Goal: Transaction & Acquisition: Download file/media

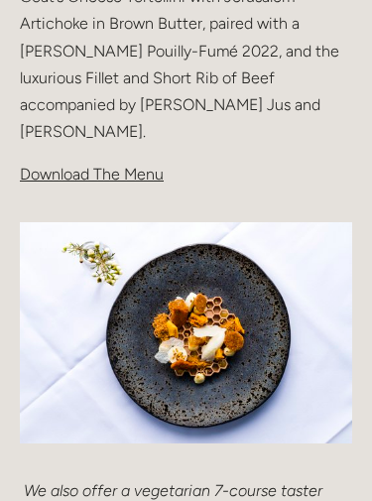
scroll to position [873, 0]
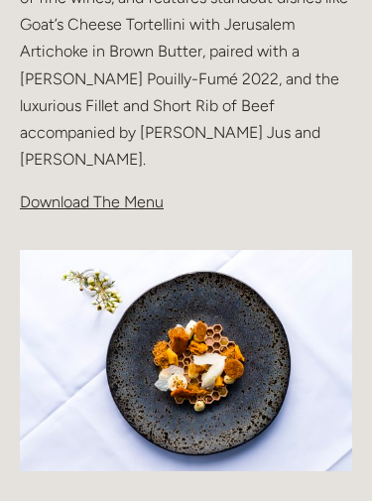
click at [88, 193] on span "Download The Menu" at bounding box center [92, 202] width 144 height 19
click at [64, 193] on span "Download The Menu" at bounding box center [92, 202] width 144 height 19
click at [137, 193] on span "Download The Menu" at bounding box center [92, 202] width 144 height 19
click at [127, 193] on span "Download The Menu" at bounding box center [92, 202] width 144 height 19
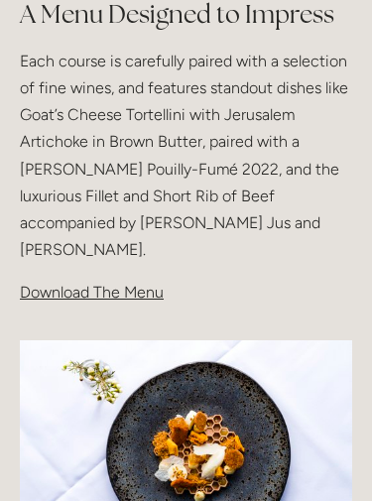
scroll to position [783, 0]
click at [122, 283] on span "Download The Menu" at bounding box center [92, 292] width 144 height 19
click at [118, 283] on span "Download The Menu" at bounding box center [92, 292] width 144 height 19
click at [74, 279] on p "Download The Menu" at bounding box center [186, 292] width 332 height 27
click at [161, 283] on span "Download The Menu" at bounding box center [92, 292] width 144 height 19
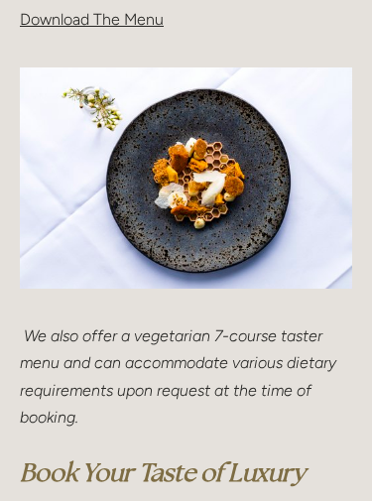
scroll to position [1115, 0]
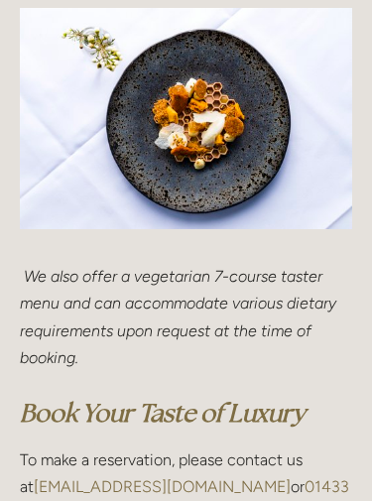
click at [245, 143] on img at bounding box center [186, 119] width 332 height 222
click at [239, 193] on img at bounding box center [186, 119] width 332 height 222
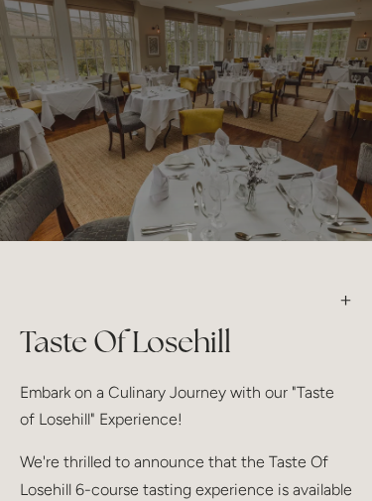
scroll to position [0, 0]
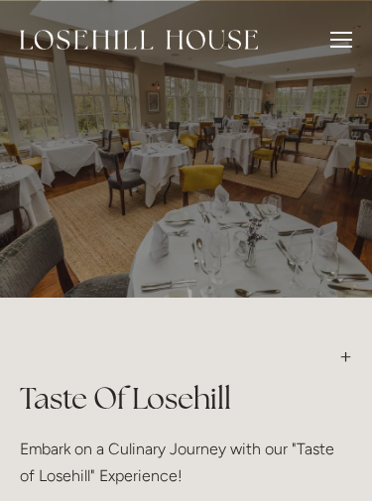
click at [341, 32] on div at bounding box center [341, 33] width 22 height 2
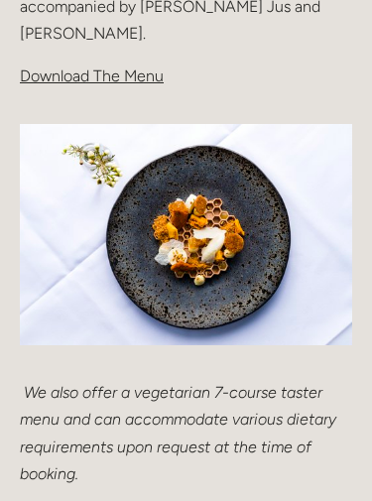
scroll to position [999, 0]
click at [132, 66] on span "Download The Menu" at bounding box center [92, 75] width 144 height 19
